Goal: Obtain resource: Obtain resource

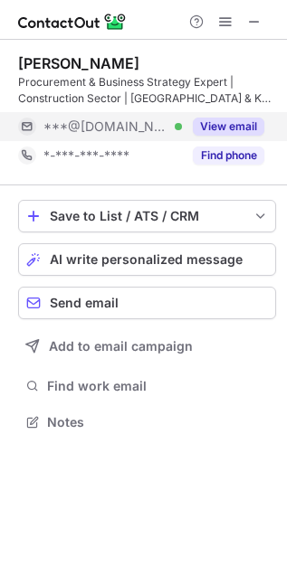
scroll to position [409, 287]
click at [219, 123] on button "View email" at bounding box center [228, 127] width 71 height 18
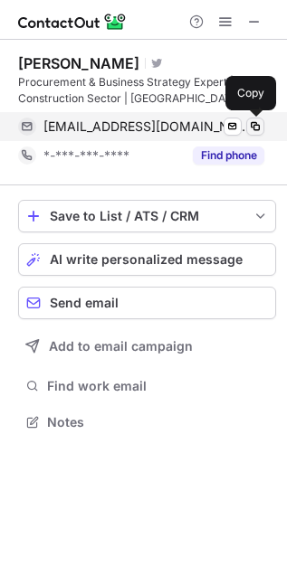
click at [252, 125] on span at bounding box center [255, 126] width 14 height 14
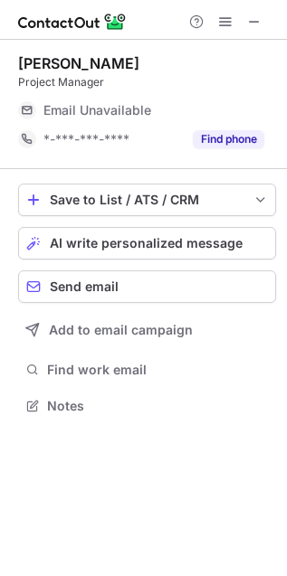
scroll to position [394, 287]
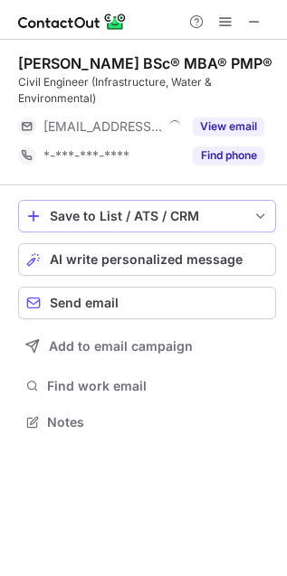
scroll to position [409, 287]
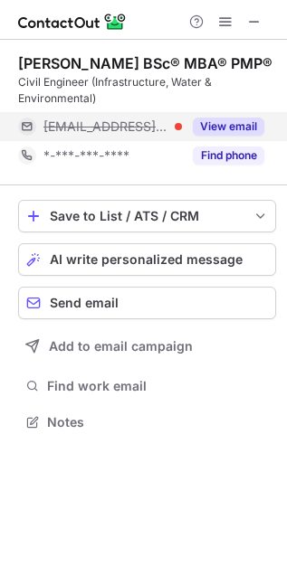
click at [233, 128] on button "View email" at bounding box center [228, 127] width 71 height 18
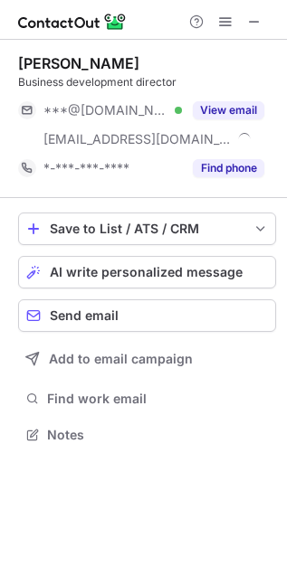
scroll to position [422, 287]
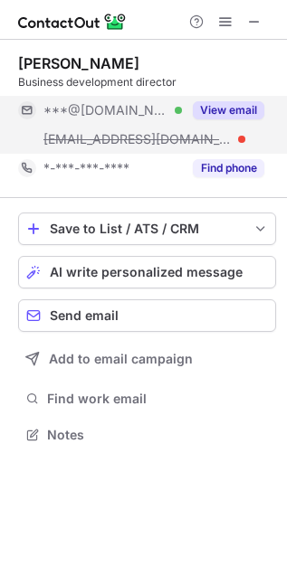
click at [214, 115] on button "View email" at bounding box center [228, 110] width 71 height 18
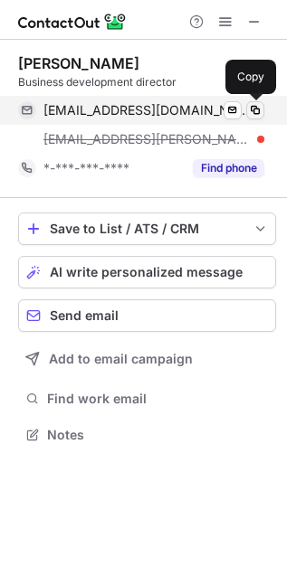
click at [256, 111] on span at bounding box center [255, 110] width 14 height 14
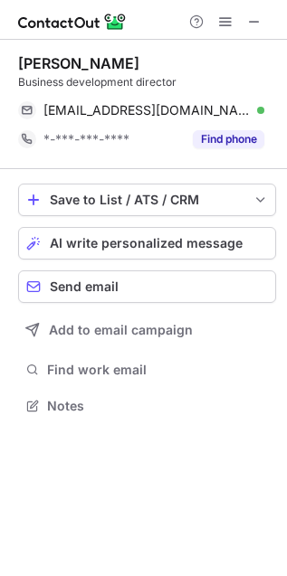
scroll to position [394, 287]
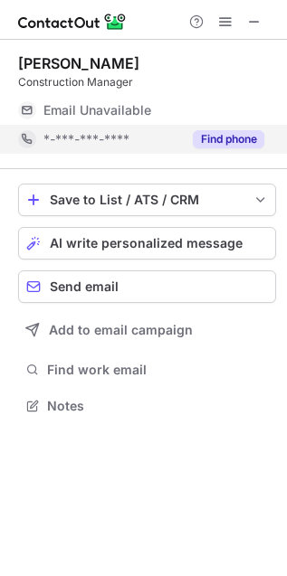
scroll to position [394, 287]
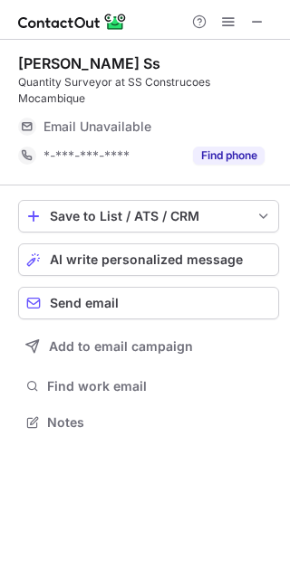
scroll to position [394, 290]
click at [251, 16] on span at bounding box center [257, 21] width 14 height 14
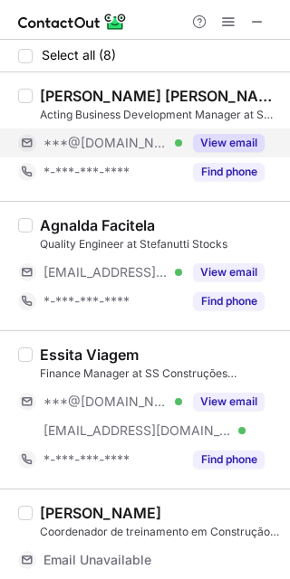
click at [220, 138] on button "View email" at bounding box center [228, 143] width 71 height 18
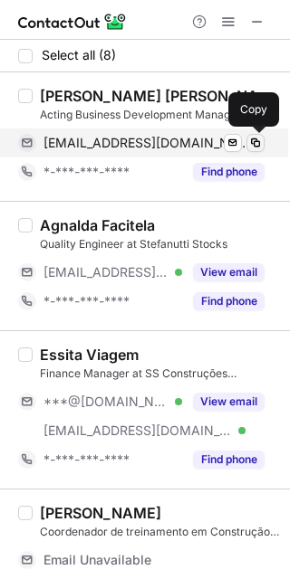
click at [256, 142] on span at bounding box center [255, 143] width 14 height 14
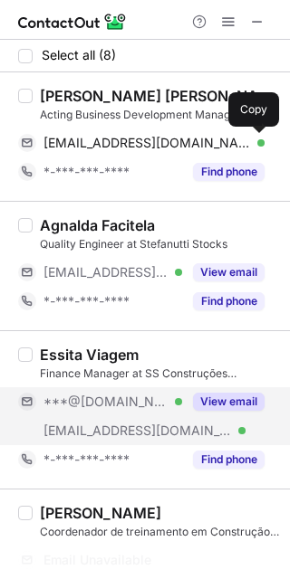
click at [217, 389] on div "View email" at bounding box center [223, 401] width 82 height 29
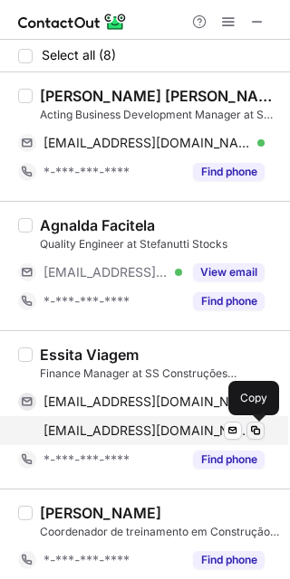
click at [256, 427] on span at bounding box center [255, 430] width 14 height 14
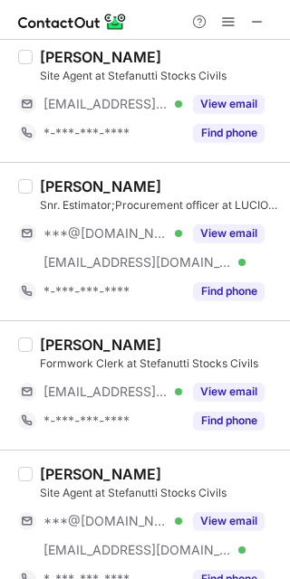
scroll to position [585, 0]
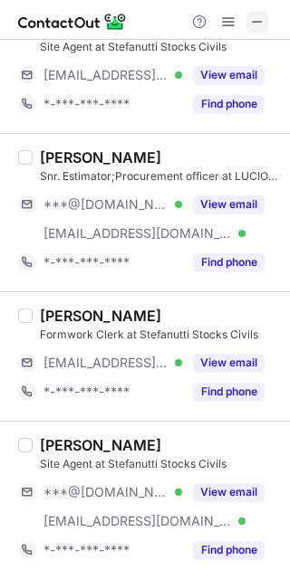
click at [263, 14] on span at bounding box center [257, 21] width 14 height 14
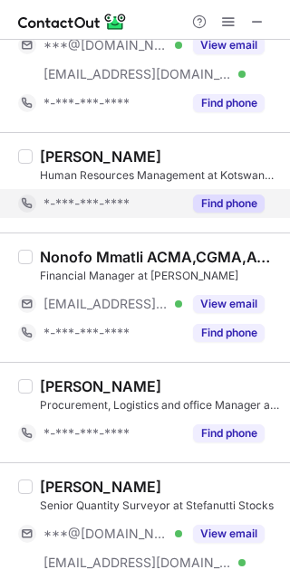
scroll to position [1608, 0]
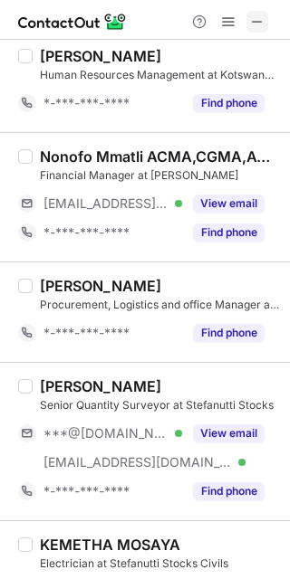
click at [256, 23] on span at bounding box center [257, 21] width 14 height 14
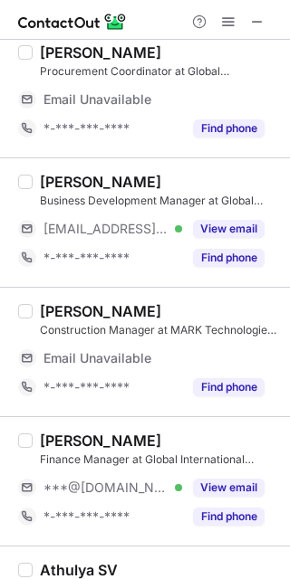
scroll to position [2046, 0]
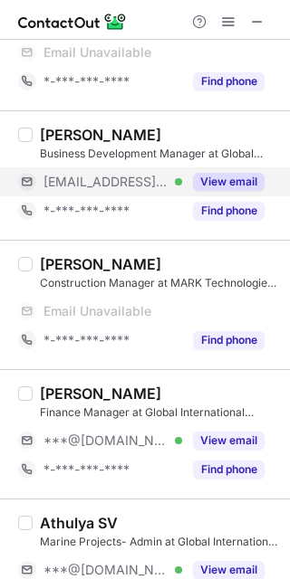
click at [234, 178] on button "View email" at bounding box center [228, 182] width 71 height 18
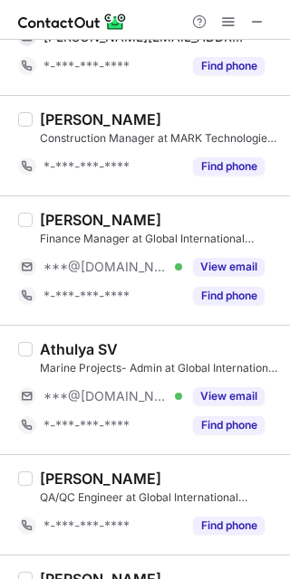
scroll to position [1931, 0]
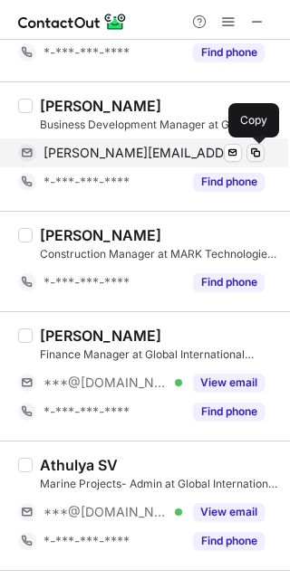
click at [253, 149] on span at bounding box center [255, 153] width 14 height 14
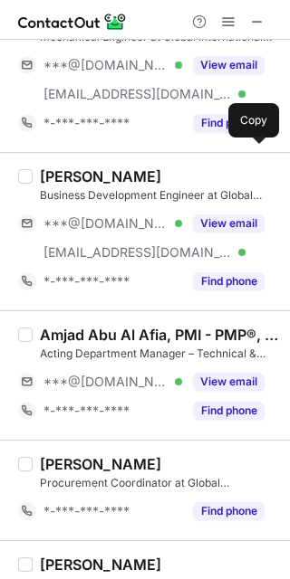
scroll to position [1327, 0]
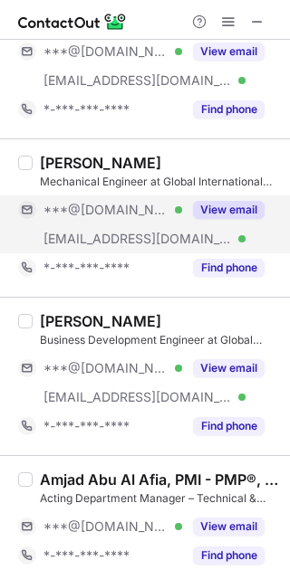
click at [233, 215] on button "View email" at bounding box center [228, 210] width 71 height 18
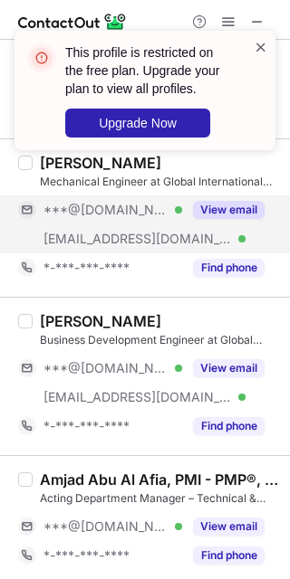
click at [258, 43] on span at bounding box center [260, 47] width 14 height 18
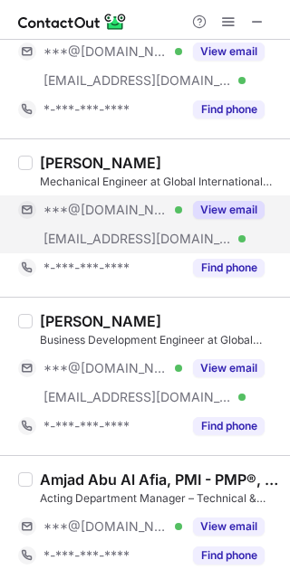
click at [232, 18] on div "This profile is restricted on the free plan. Upgrade your plan to view all prof…" at bounding box center [145, 98] width 290 height 170
click at [232, 18] on div "This profile is restricted on the free plan. Upgrade your plan to view all prof…" at bounding box center [145, 31] width 290 height 36
click at [218, 24] on button at bounding box center [228, 22] width 22 height 22
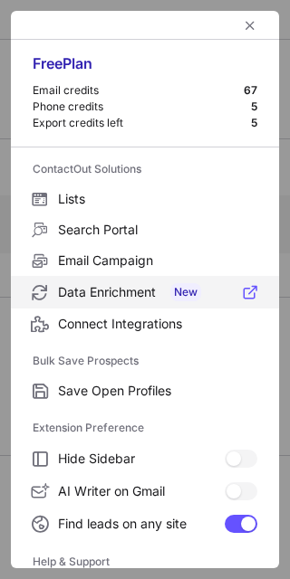
scroll to position [175, 0]
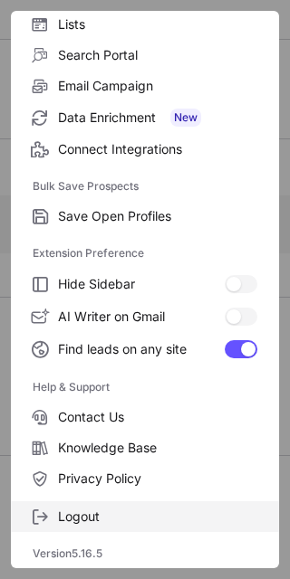
click at [92, 513] on span "Logout" at bounding box center [157, 516] width 199 height 16
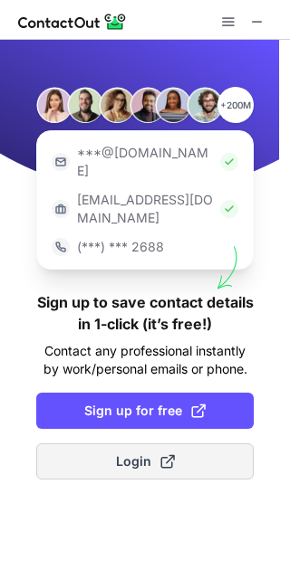
click at [132, 452] on span "Login" at bounding box center [145, 461] width 59 height 18
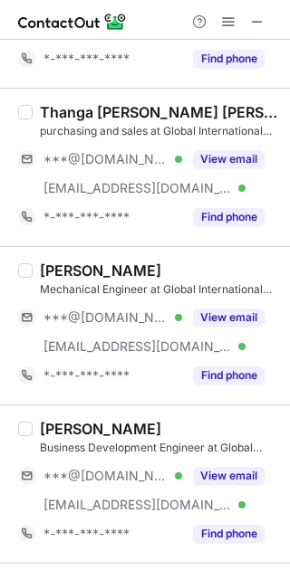
scroll to position [1407, 0]
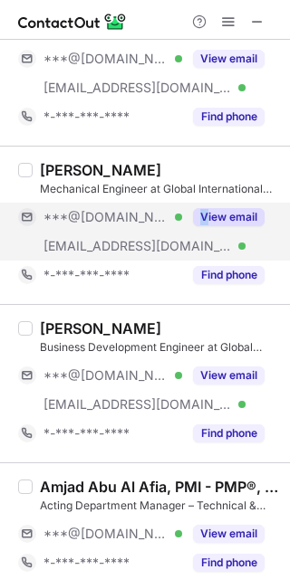
drag, startPoint x: 185, startPoint y: 216, endPoint x: 216, endPoint y: 217, distance: 30.8
click at [212, 217] on div "View email" at bounding box center [223, 217] width 82 height 29
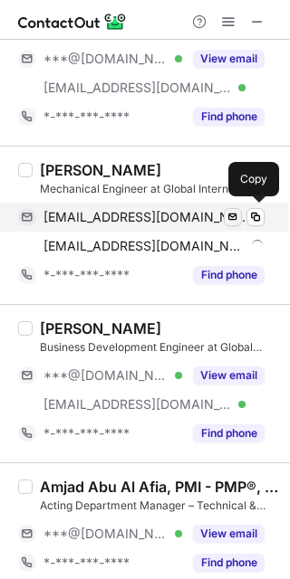
scroll to position [1321, 0]
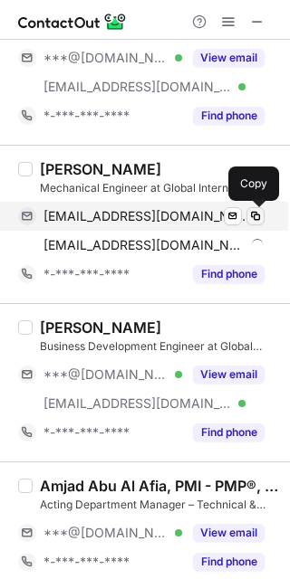
click at [256, 210] on span at bounding box center [255, 216] width 14 height 14
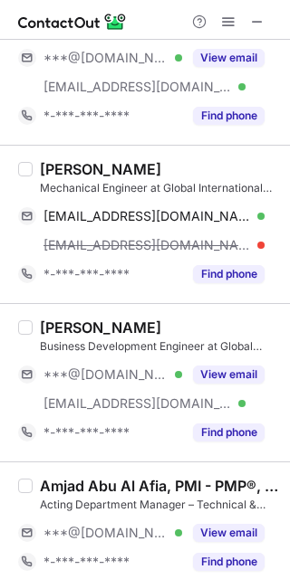
click at [250, 245] on div "selvaraj@globalintl.com" at bounding box center [153, 245] width 221 height 16
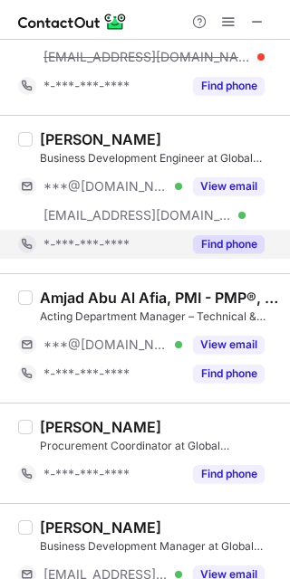
scroll to position [1622, 0]
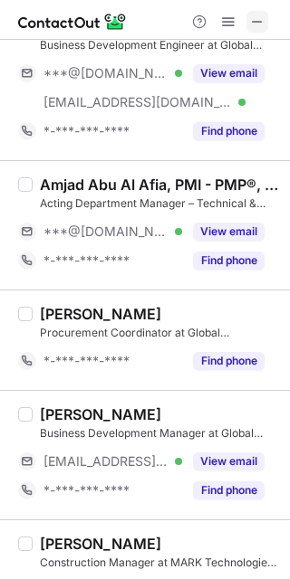
click at [253, 24] on span at bounding box center [257, 21] width 14 height 14
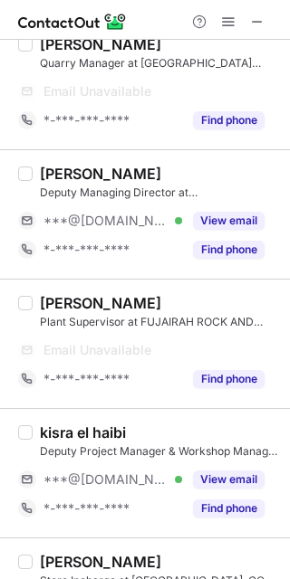
scroll to position [152, 0]
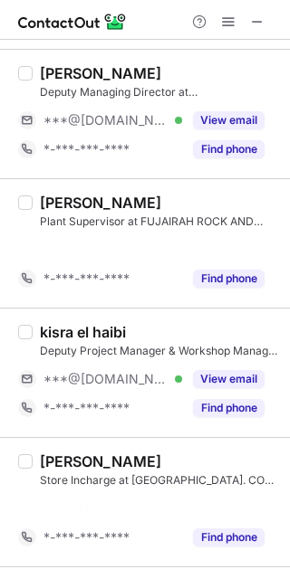
click at [214, 437] on div "Mulla Sajeer Store Incharge at Fujairah Rock & Aggregate. CO LLC Email Unavaila…" at bounding box center [145, 501] width 290 height 129
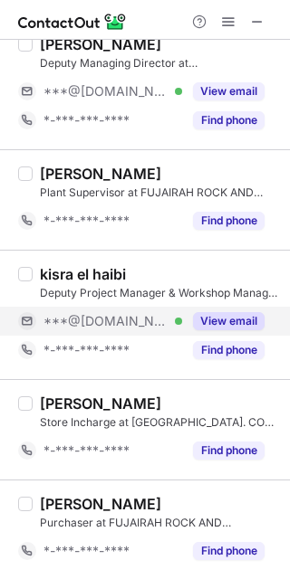
click at [209, 333] on div "View email" at bounding box center [223, 321] width 82 height 29
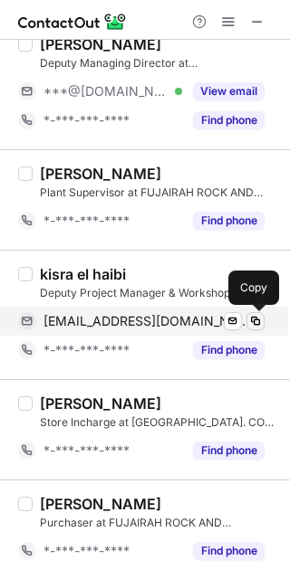
click at [260, 317] on span at bounding box center [255, 321] width 14 height 14
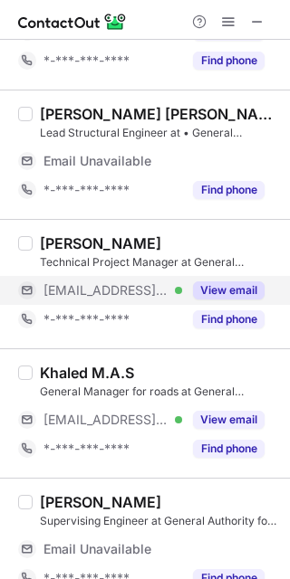
scroll to position [301, 0]
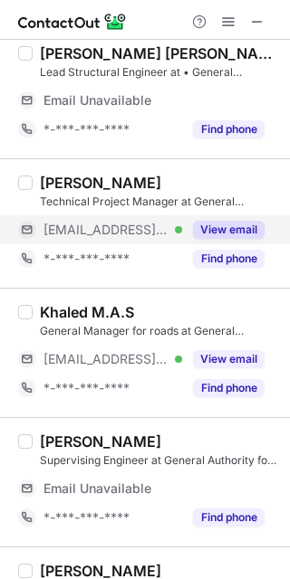
click at [224, 228] on button "View email" at bounding box center [228, 230] width 71 height 18
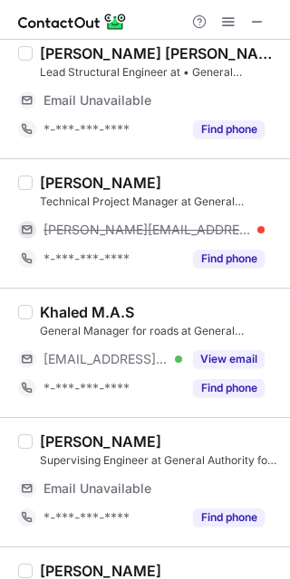
click at [249, 224] on div "mohammad@garblt.gov.eg" at bounding box center [153, 230] width 221 height 16
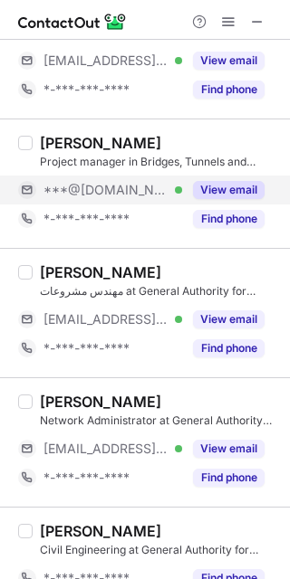
scroll to position [947, 0]
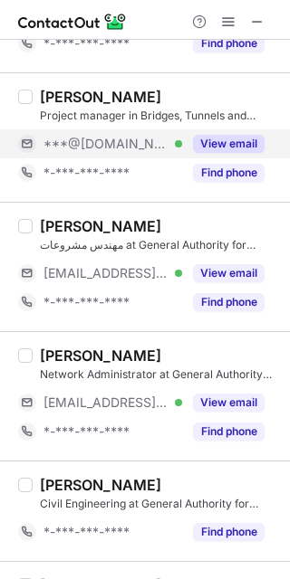
click at [226, 137] on button "View email" at bounding box center [228, 144] width 71 height 18
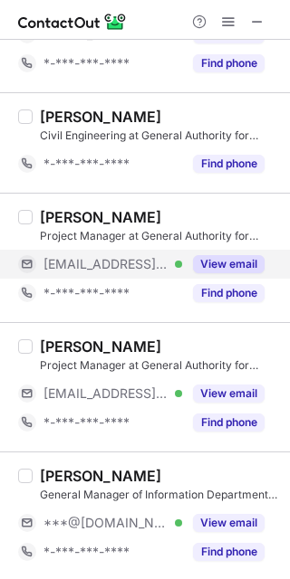
scroll to position [1321, 0]
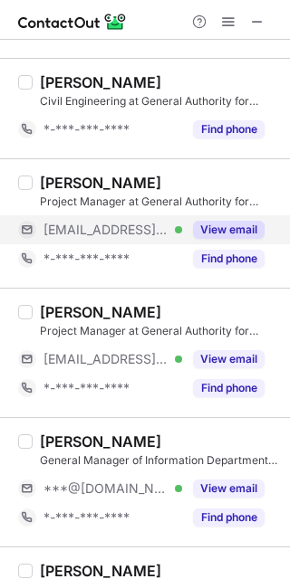
click at [219, 226] on button "View email" at bounding box center [228, 230] width 71 height 18
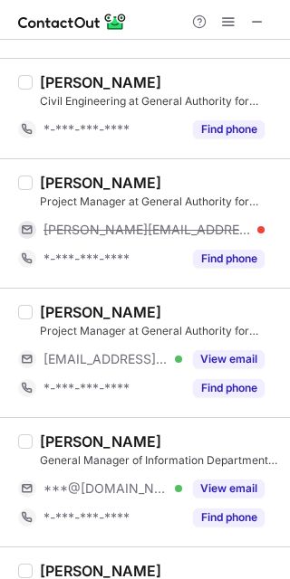
scroll to position [1421, 0]
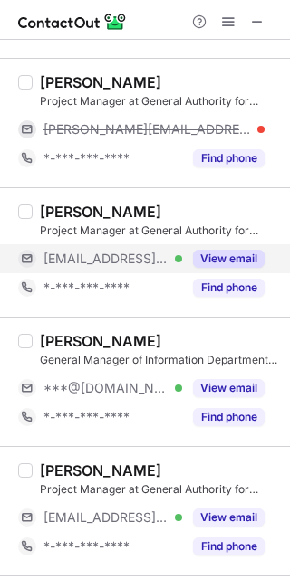
click at [215, 254] on button "View email" at bounding box center [228, 259] width 71 height 18
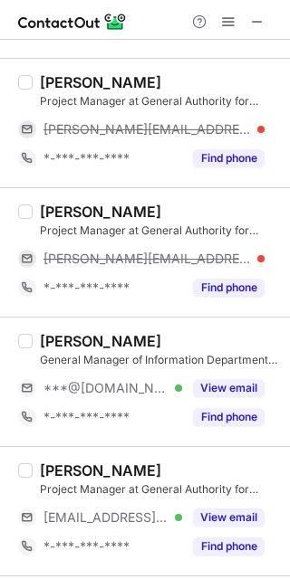
scroll to position [1723, 0]
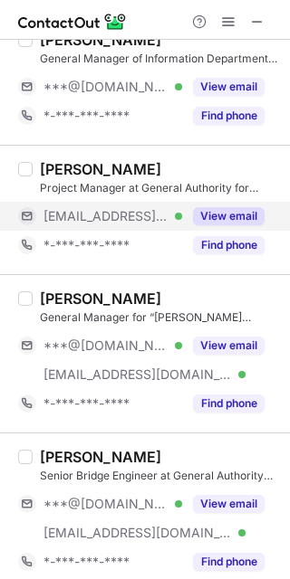
click at [213, 217] on button "View email" at bounding box center [228, 216] width 71 height 18
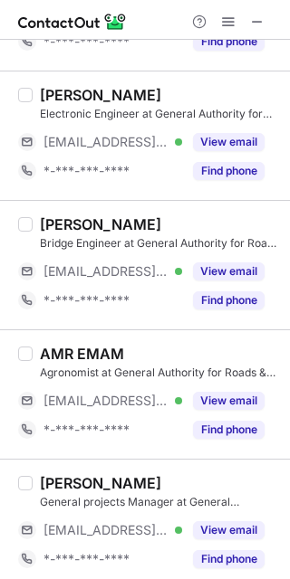
scroll to position [0, 0]
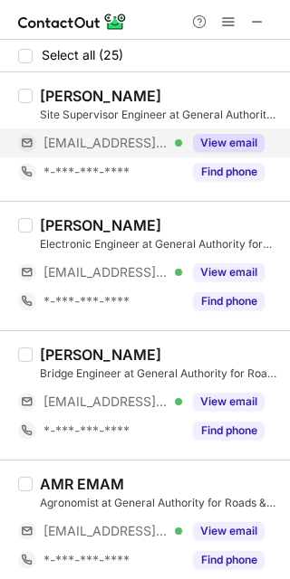
click at [228, 144] on button "View email" at bounding box center [228, 143] width 71 height 18
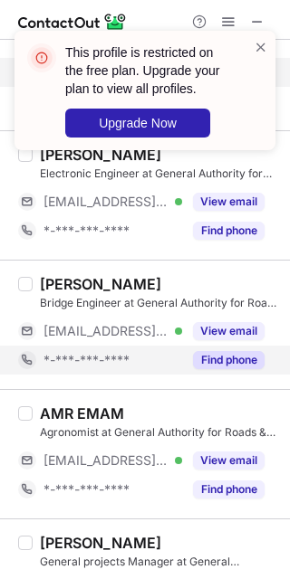
scroll to position [100, 0]
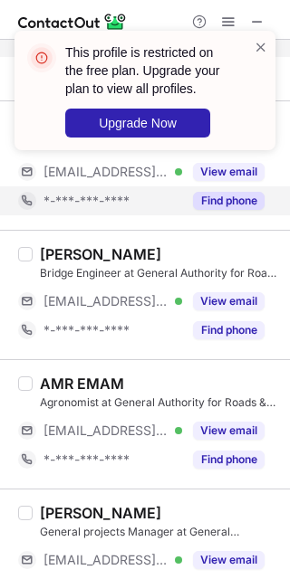
click at [225, 173] on div "This profile is restricted on the free plan. Upgrade your plan to view all prof…" at bounding box center [145, 98] width 290 height 170
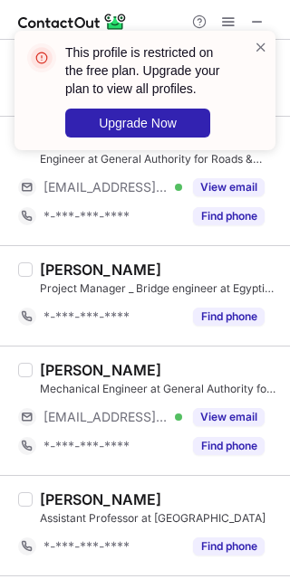
scroll to position [502, 0]
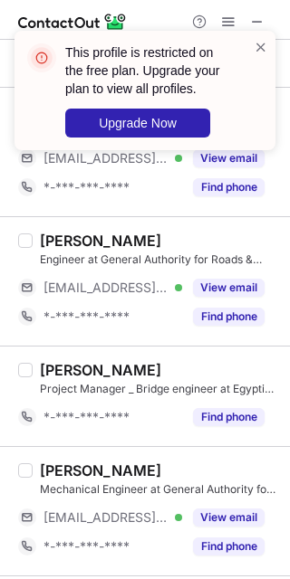
click at [233, 157] on div "This profile is restricted on the free plan. Upgrade your plan to view all prof…" at bounding box center [145, 98] width 290 height 170
click at [251, 43] on div "This profile is restricted on the free plan. Upgrade your plan to view all prof…" at bounding box center [138, 90] width 232 height 105
click at [256, 43] on span at bounding box center [260, 47] width 14 height 18
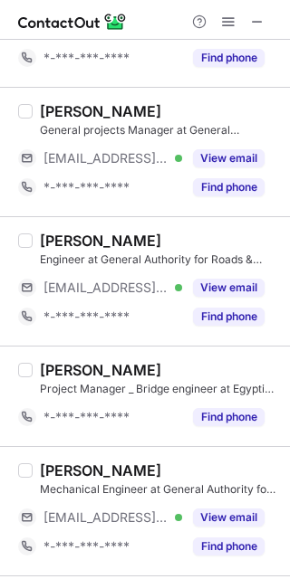
click at [216, 158] on div "This profile is restricted on the free plan. Upgrade your plan to view all prof…" at bounding box center [145, 289] width 290 height 579
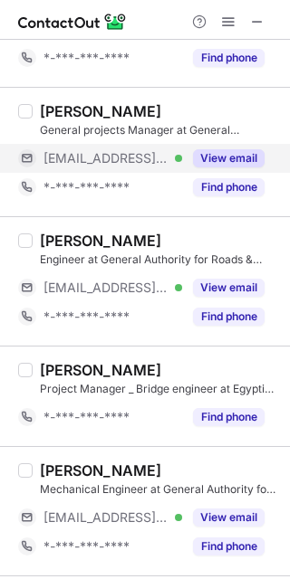
click at [214, 158] on button "View email" at bounding box center [228, 158] width 71 height 18
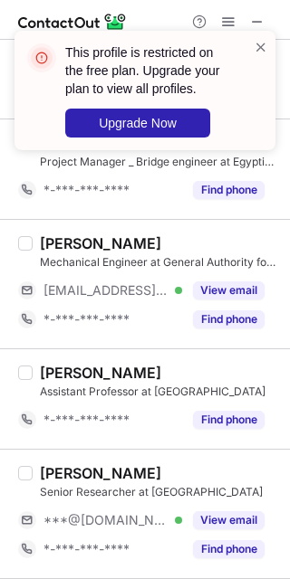
scroll to position [803, 0]
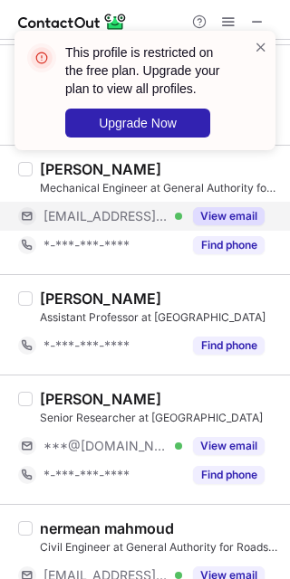
click at [233, 216] on button "View email" at bounding box center [228, 216] width 71 height 18
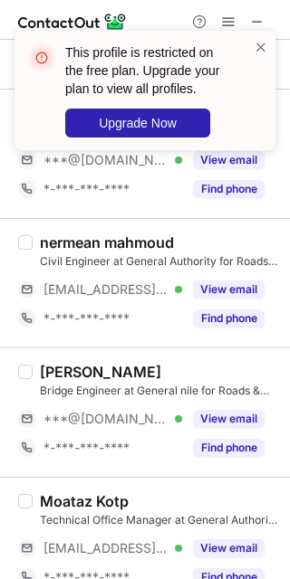
scroll to position [1106, 0]
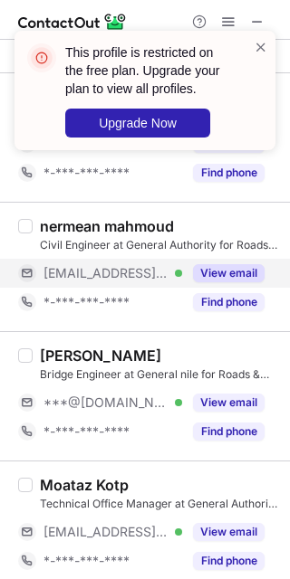
click at [238, 281] on button "View email" at bounding box center [228, 273] width 71 height 18
click at [264, 47] on span at bounding box center [260, 47] width 14 height 18
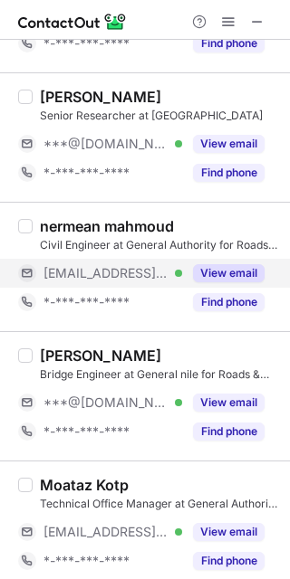
drag, startPoint x: 261, startPoint y: 16, endPoint x: 249, endPoint y: 21, distance: 12.6
click at [256, 15] on div "This profile is restricted on the free plan. Upgrade your plan to view all prof…" at bounding box center [145, 98] width 290 height 170
click at [247, 22] on div "This profile is restricted on the free plan. Upgrade your plan to view all prof…" at bounding box center [145, 31] width 290 height 36
click at [259, 23] on span at bounding box center [257, 21] width 14 height 14
